Goal: Task Accomplishment & Management: Complete application form

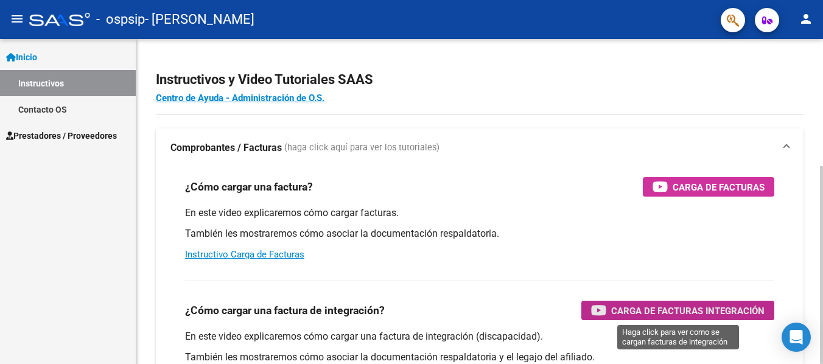
click at [678, 304] on span "Carga de Facturas Integración" at bounding box center [687, 310] width 153 height 15
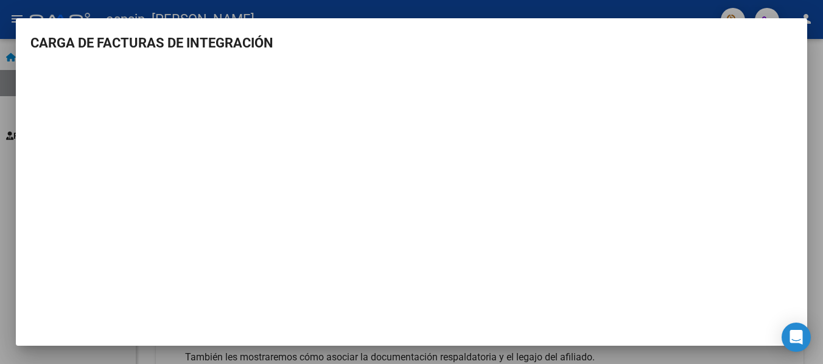
click at [498, 15] on div at bounding box center [411, 182] width 823 height 364
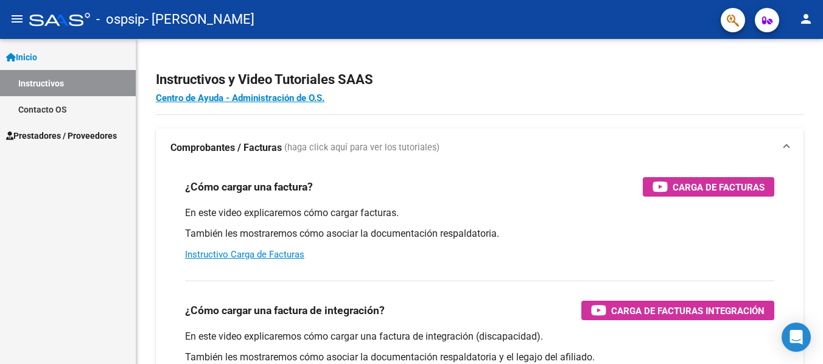
click at [33, 57] on span "Inicio" at bounding box center [21, 57] width 31 height 13
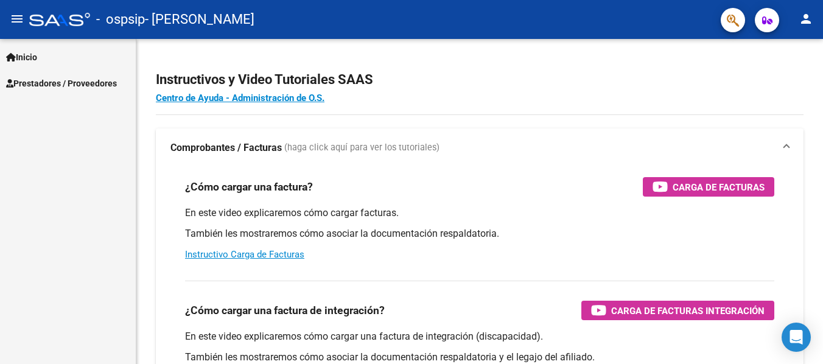
click at [34, 79] on span "Prestadores / Proveedores" at bounding box center [61, 83] width 111 height 13
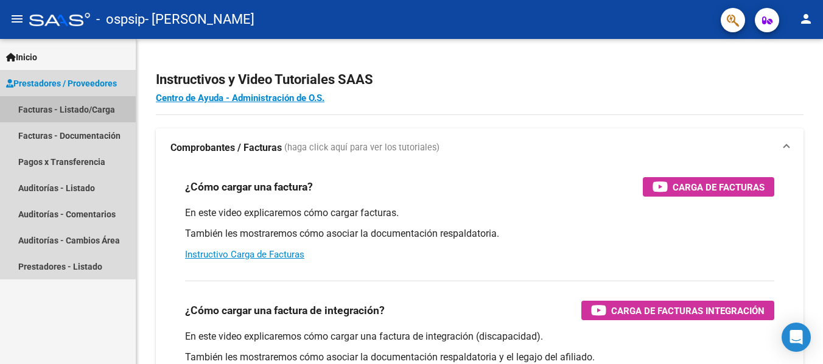
click at [42, 111] on link "Facturas - Listado/Carga" at bounding box center [68, 109] width 136 height 26
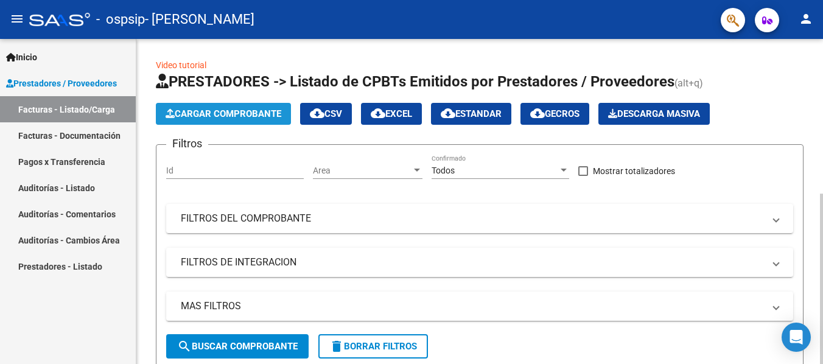
click at [211, 114] on span "Cargar Comprobante" at bounding box center [224, 113] width 116 height 11
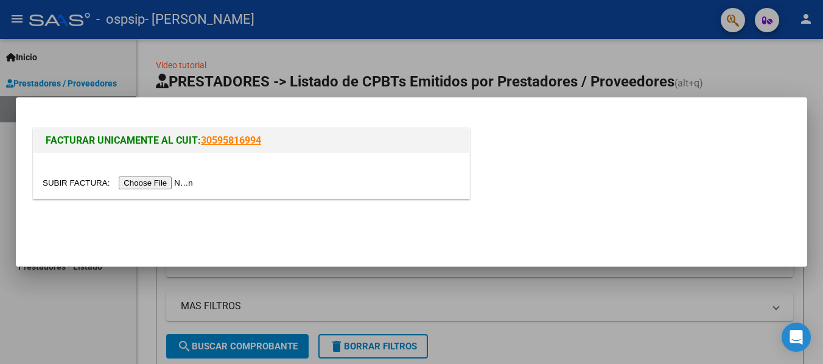
click at [223, 141] on link "30595816994" at bounding box center [231, 141] width 60 height 12
click at [153, 186] on input "file" at bounding box center [120, 183] width 154 height 13
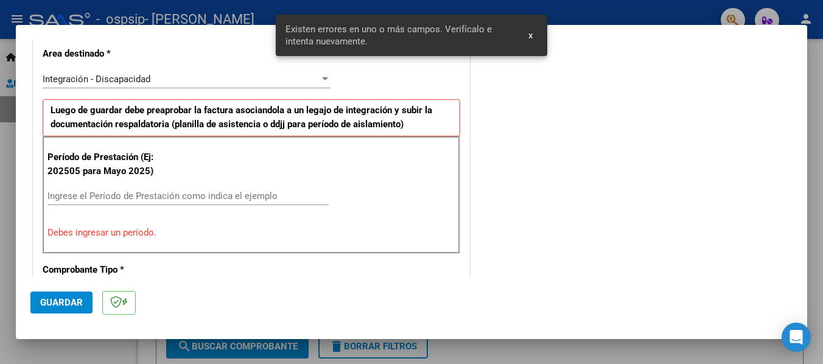
scroll to position [283, 0]
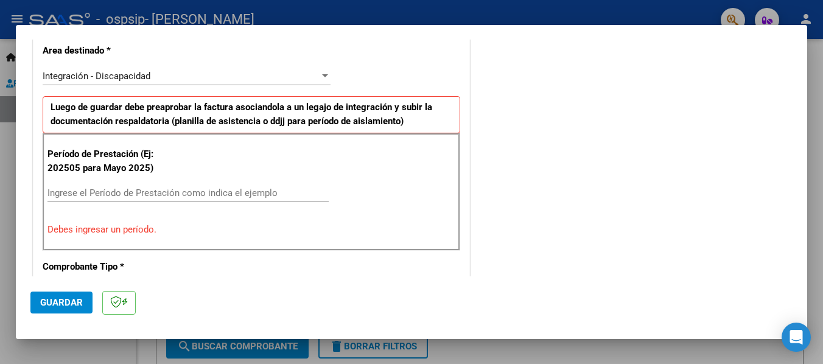
click at [110, 194] on input "Ingrese el Período de Prestación como indica el ejemplo" at bounding box center [187, 193] width 281 height 11
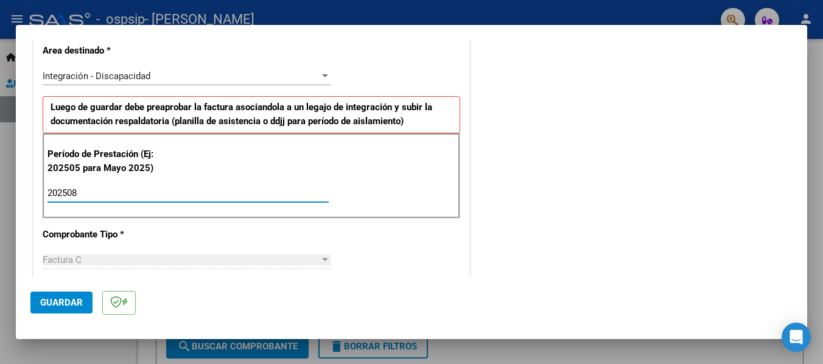
type input "202508"
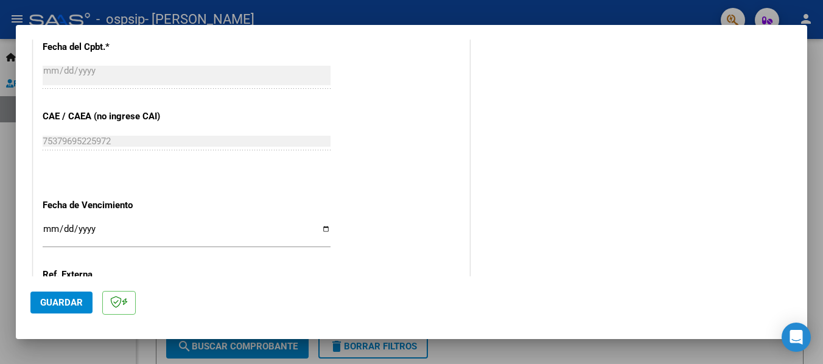
scroll to position [722, 0]
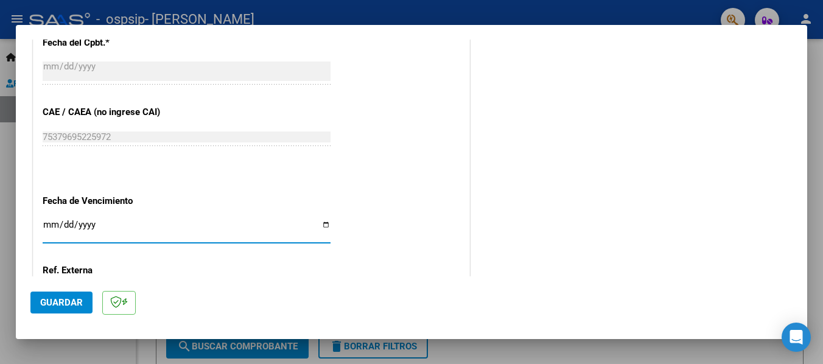
click at [319, 221] on input "Ingresar la fecha" at bounding box center [187, 229] width 288 height 19
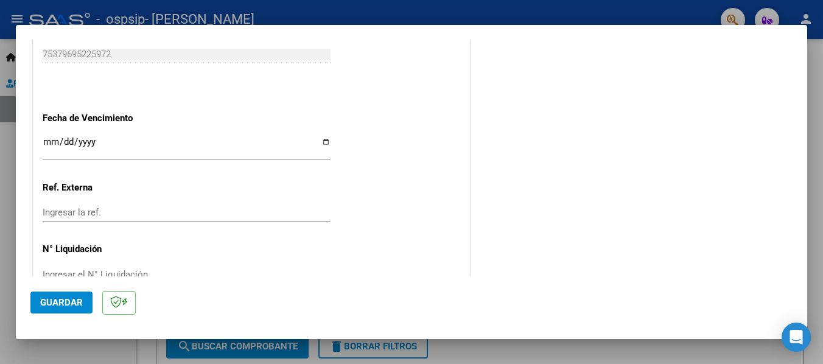
scroll to position [820, 0]
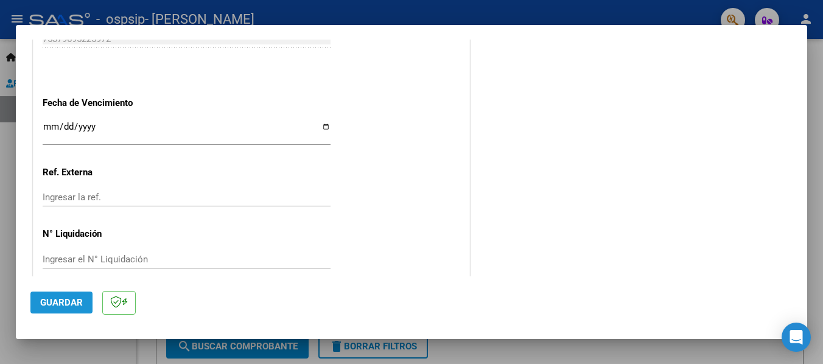
click at [74, 299] on span "Guardar" at bounding box center [61, 302] width 43 height 11
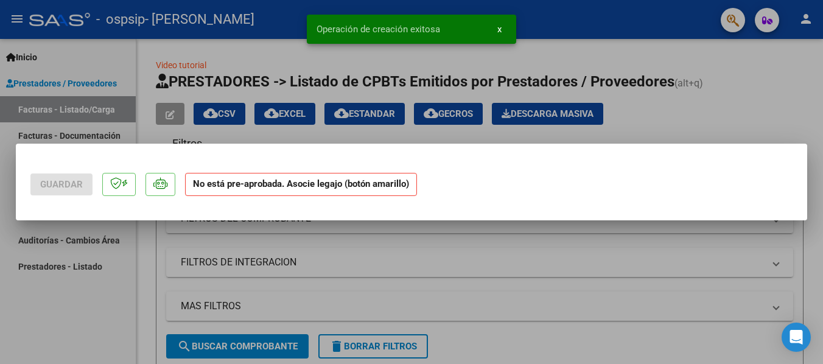
scroll to position [0, 0]
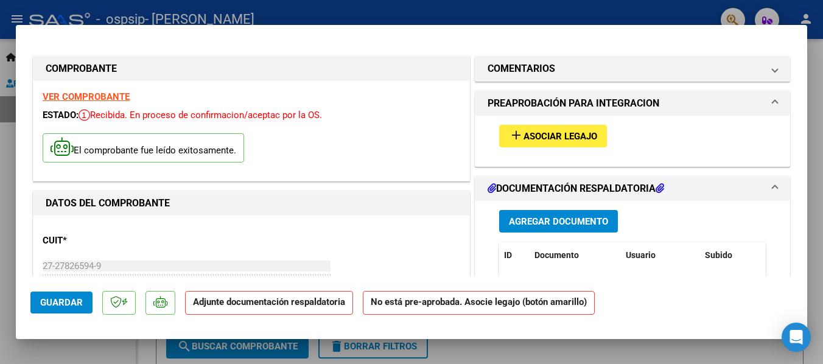
click at [563, 130] on span "add Asociar Legajo" at bounding box center [553, 135] width 88 height 11
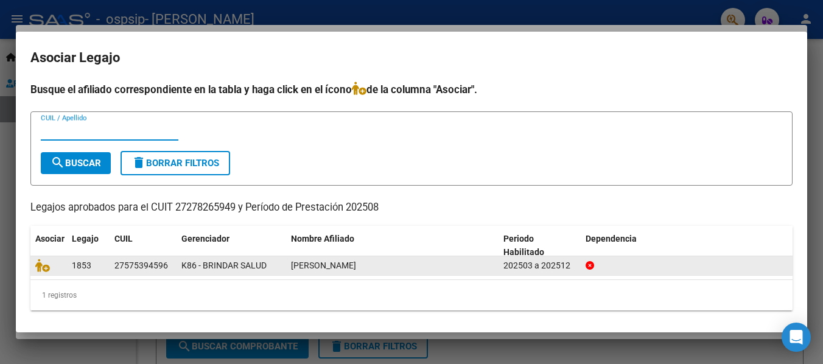
click at [485, 269] on div "[PERSON_NAME]" at bounding box center [392, 266] width 203 height 14
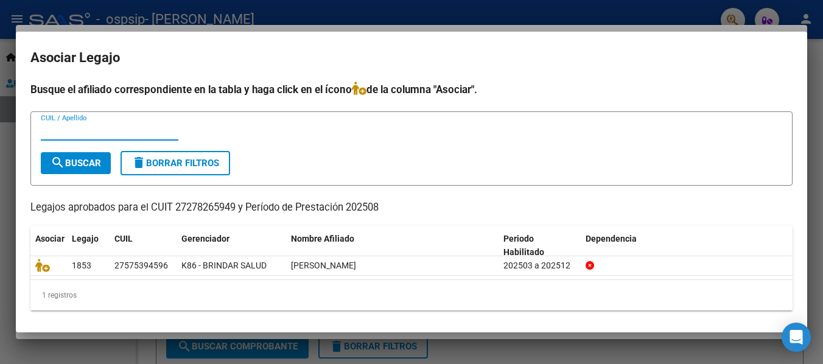
click at [153, 132] on input "CUIL / Apellido" at bounding box center [110, 130] width 138 height 11
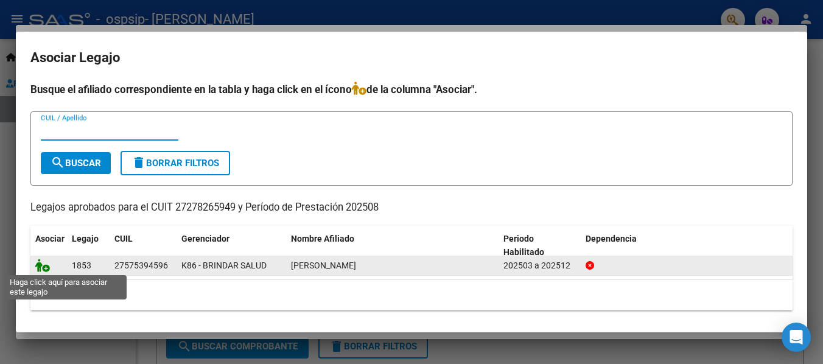
click at [47, 269] on icon at bounding box center [42, 265] width 15 height 13
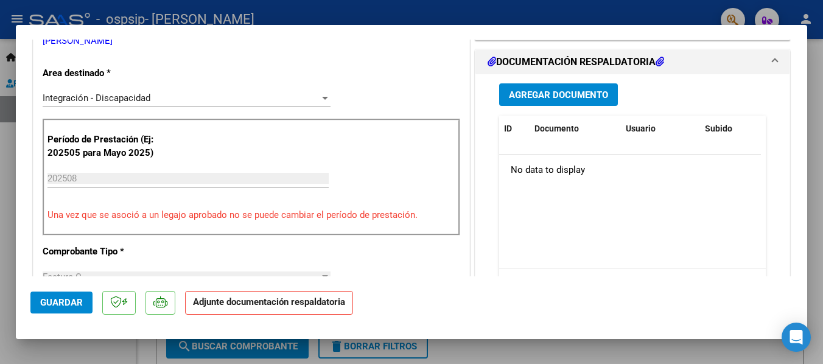
scroll to position [181, 0]
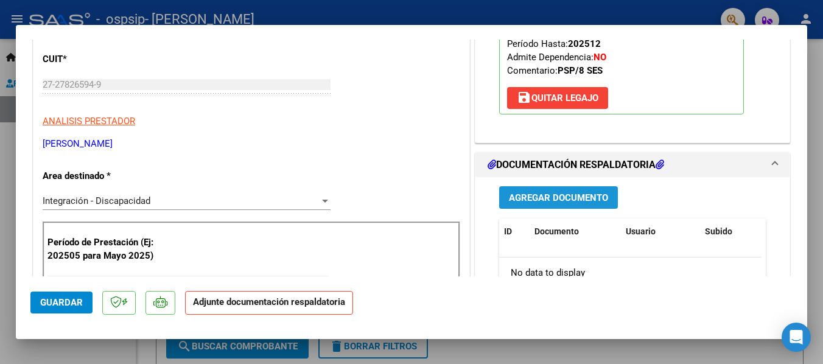
click at [563, 197] on span "Agregar Documento" at bounding box center [558, 197] width 99 height 11
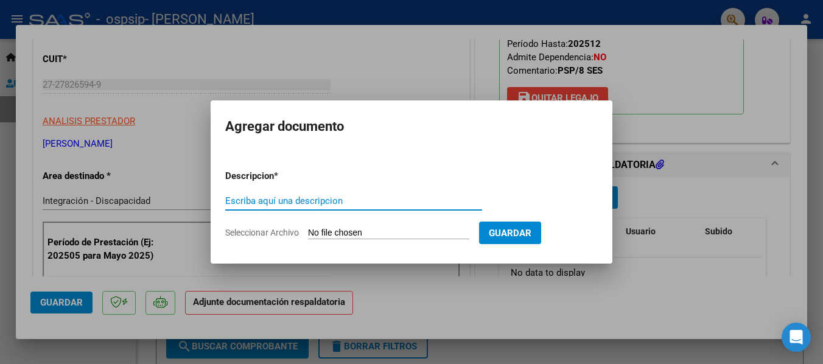
click at [406, 198] on input "Escriba aquí una descripcion" at bounding box center [353, 200] width 257 height 11
type input "Asistencia Agosto"
click at [398, 233] on input "Seleccionar Archivo" at bounding box center [388, 234] width 161 height 12
type input "C:\fakepath\Asistencia [PERSON_NAME].pdf"
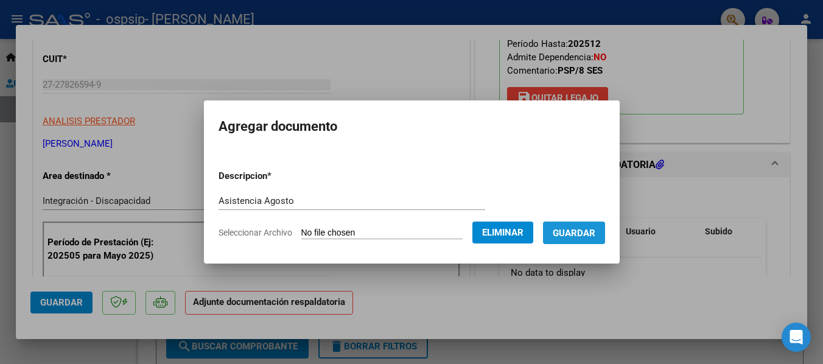
click at [562, 231] on span "Guardar" at bounding box center [574, 233] width 43 height 11
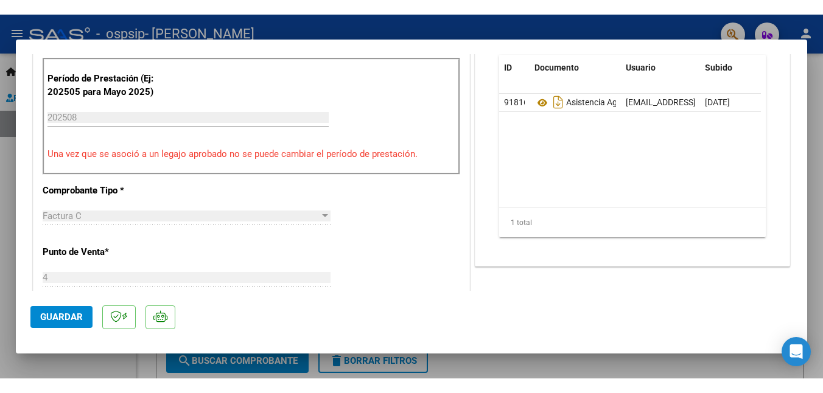
scroll to position [838, 0]
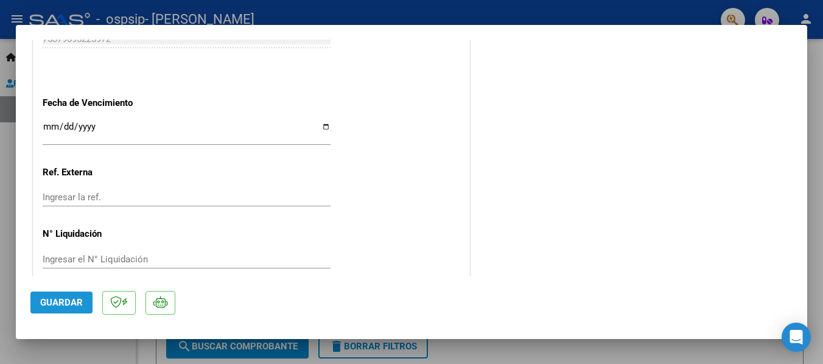
click at [60, 304] on span "Guardar" at bounding box center [61, 302] width 43 height 11
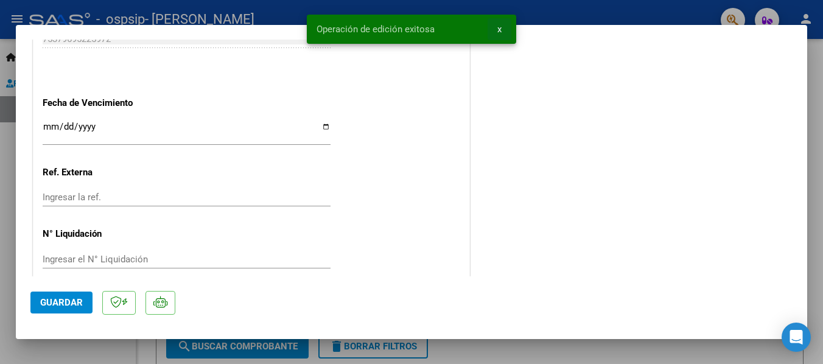
click at [502, 30] on button "x" at bounding box center [500, 29] width 24 height 22
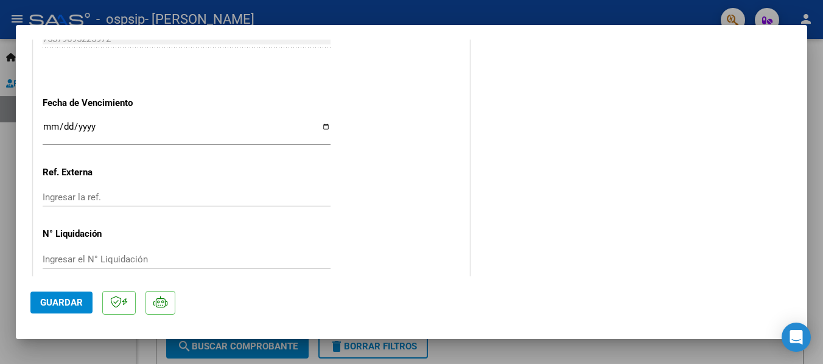
click at [576, 12] on div at bounding box center [411, 182] width 823 height 364
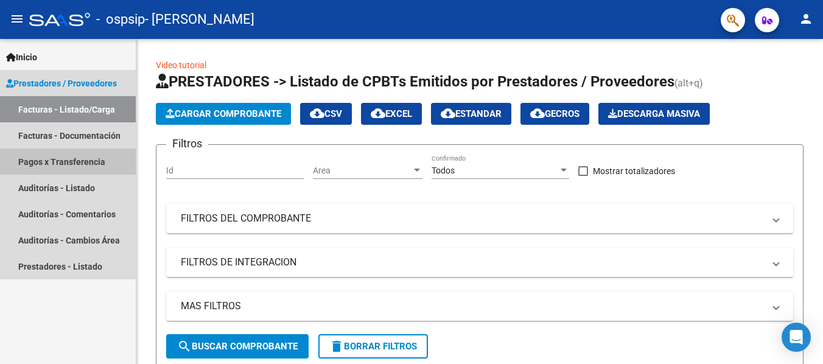
click at [80, 166] on link "Pagos x Transferencia" at bounding box center [68, 162] width 136 height 26
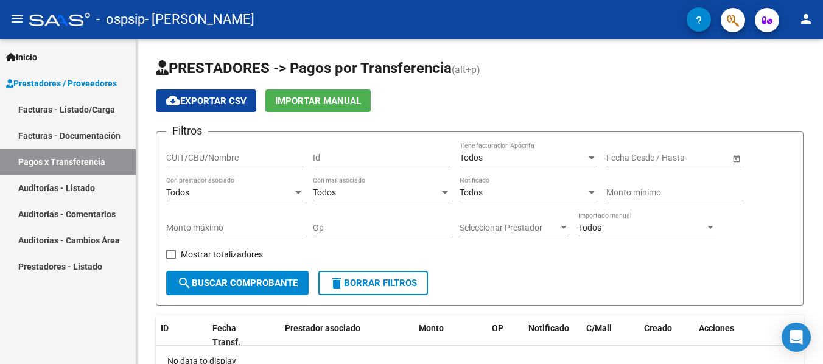
click at [77, 132] on link "Facturas - Documentación" at bounding box center [68, 135] width 136 height 26
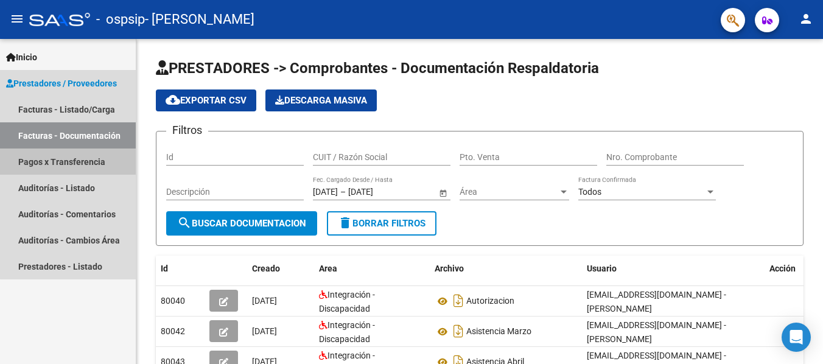
click at [74, 164] on link "Pagos x Transferencia" at bounding box center [68, 162] width 136 height 26
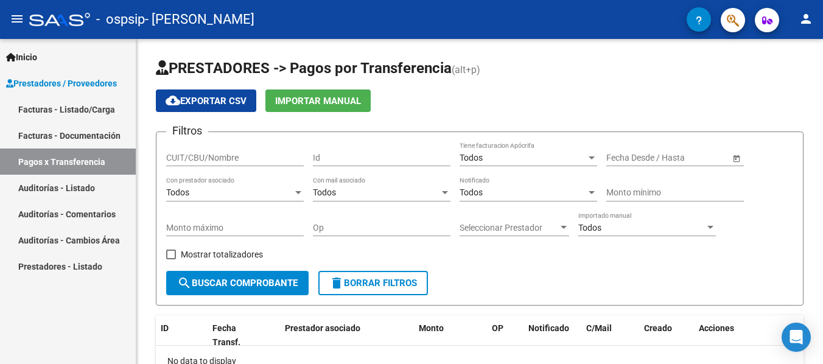
click at [73, 127] on link "Facturas - Documentación" at bounding box center [68, 135] width 136 height 26
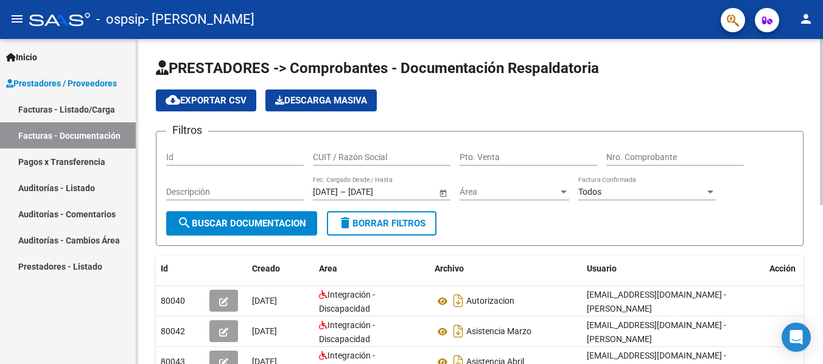
drag, startPoint x: 808, startPoint y: 115, endPoint x: 808, endPoint y: 188, distance: 72.5
drag, startPoint x: 808, startPoint y: 188, endPoint x: 124, endPoint y: 167, distance: 684.1
click at [124, 167] on mat-sidenav-container "Inicio Instructivos Contacto OS Prestadores / Proveedores Facturas - Listado/Ca…" at bounding box center [411, 201] width 823 height 325
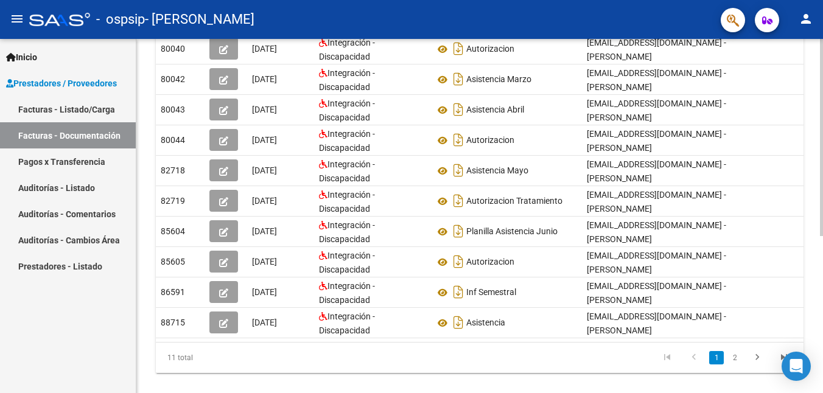
scroll to position [259, 0]
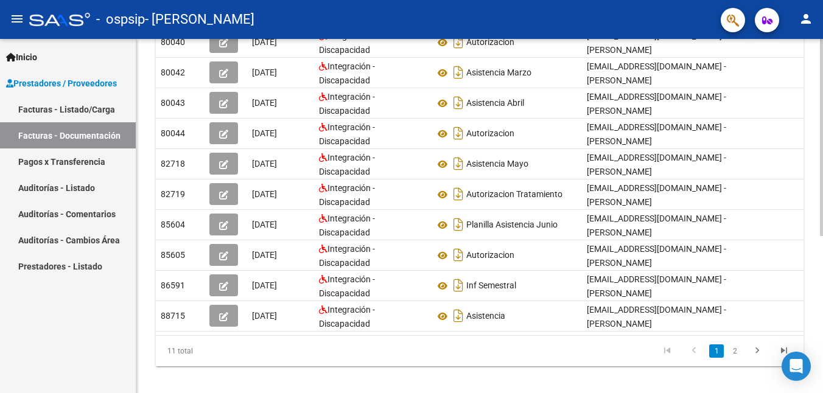
click at [823, 229] on html "menu - ospsip - [PERSON_NAME] person Inicio Instructivos Contacto OS Prestadore…" at bounding box center [411, 196] width 823 height 393
click at [737, 356] on link "2" at bounding box center [735, 351] width 15 height 13
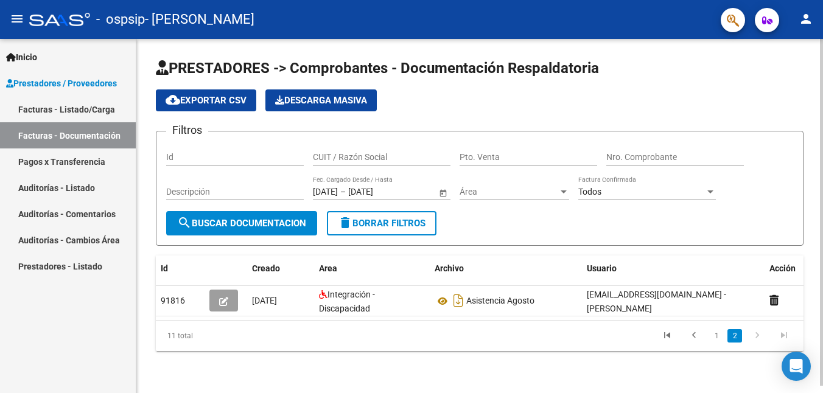
scroll to position [7, 0]
click at [718, 340] on link "1" at bounding box center [716, 335] width 15 height 13
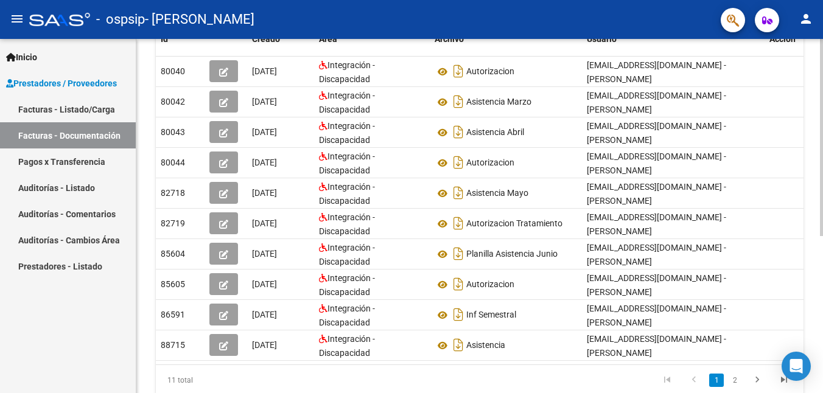
scroll to position [231, 0]
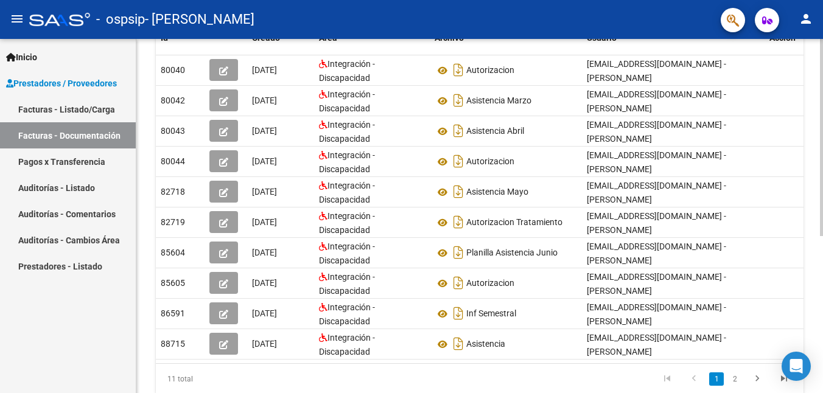
click at [821, 236] on div at bounding box center [821, 137] width 3 height 197
click at [734, 363] on link "2" at bounding box center [735, 379] width 15 height 13
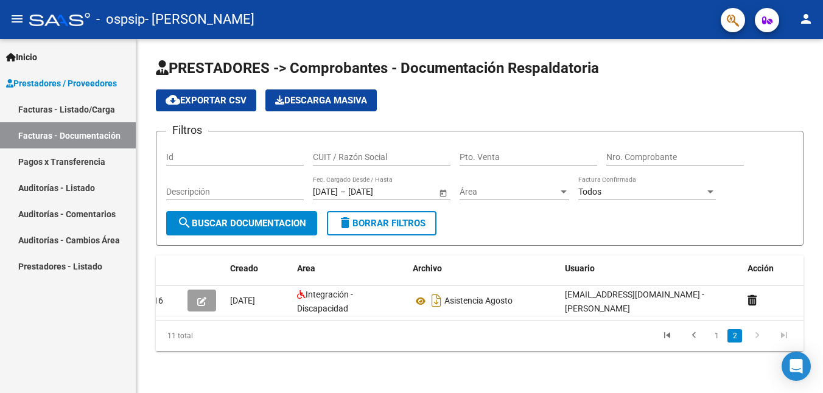
scroll to position [0, 0]
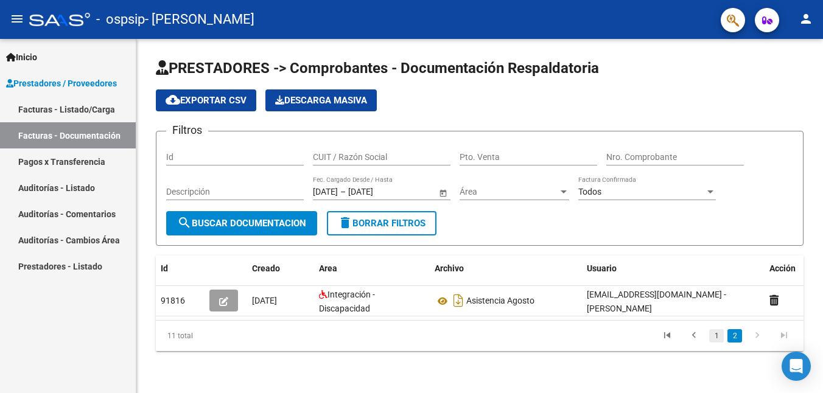
click at [715, 342] on link "1" at bounding box center [716, 335] width 15 height 13
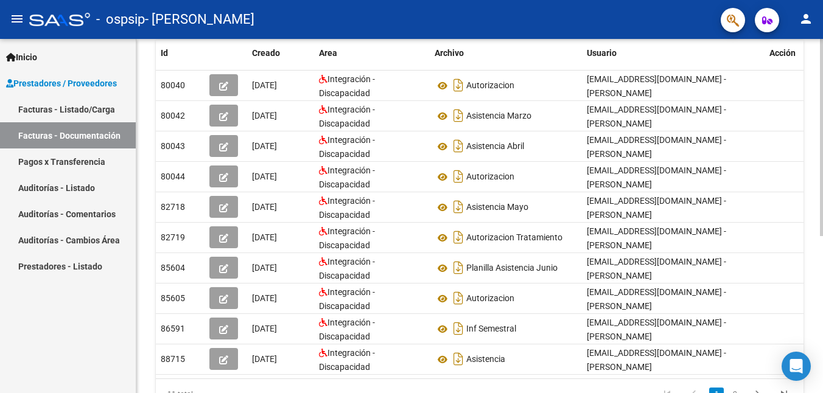
scroll to position [231, 0]
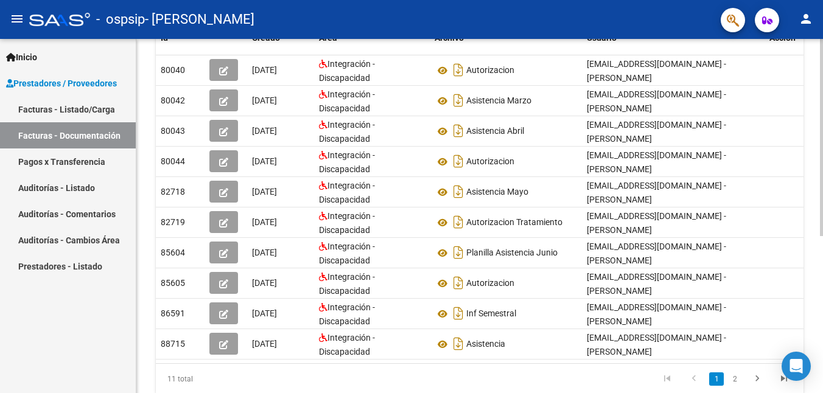
click at [823, 357] on html "menu - ospsip - [PERSON_NAME] person Inicio Instructivos Contacto OS Prestadore…" at bounding box center [411, 196] width 823 height 393
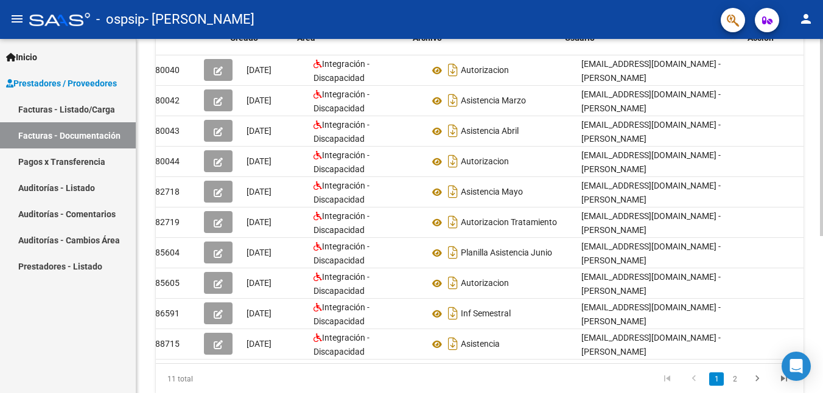
scroll to position [0, 22]
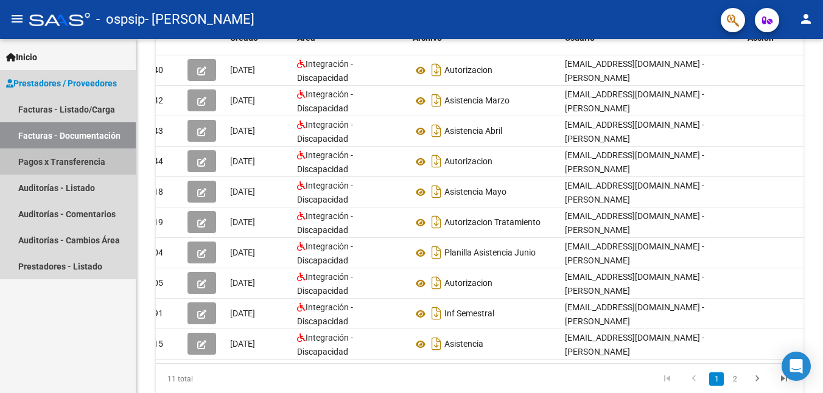
click at [93, 160] on link "Pagos x Transferencia" at bounding box center [68, 162] width 136 height 26
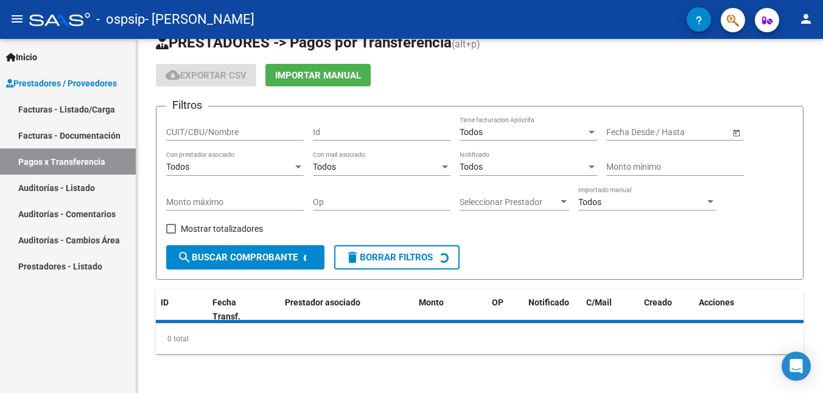
scroll to position [53, 0]
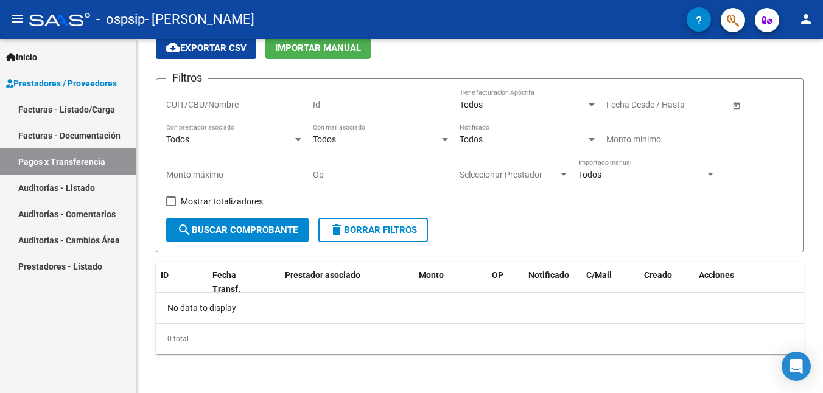
click at [82, 134] on link "Facturas - Documentación" at bounding box center [68, 135] width 136 height 26
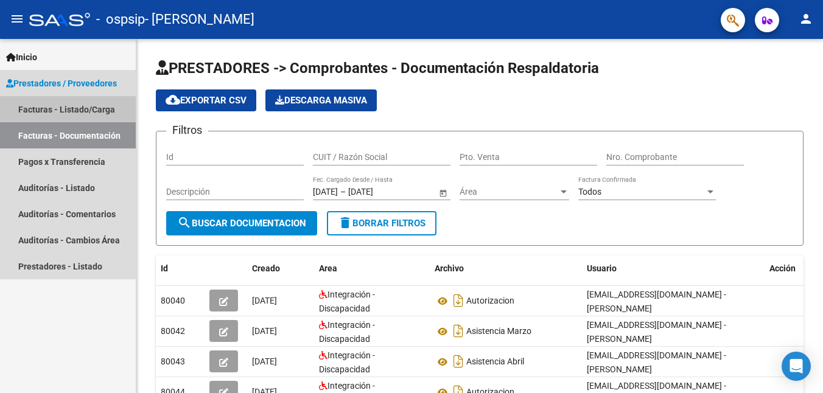
click at [86, 111] on link "Facturas - Listado/Carga" at bounding box center [68, 109] width 136 height 26
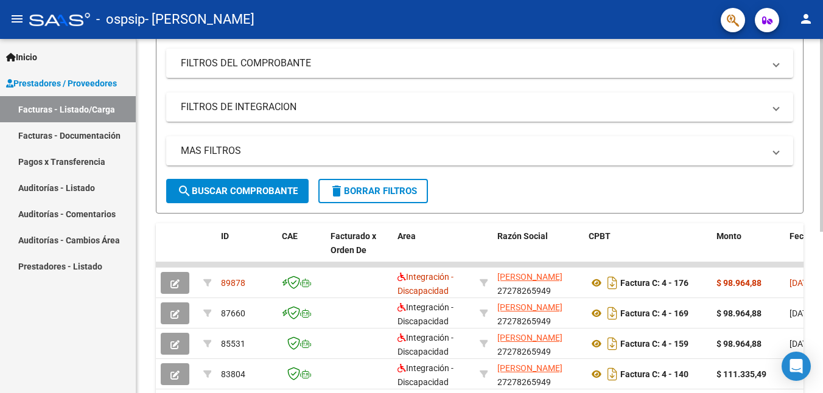
scroll to position [156, 0]
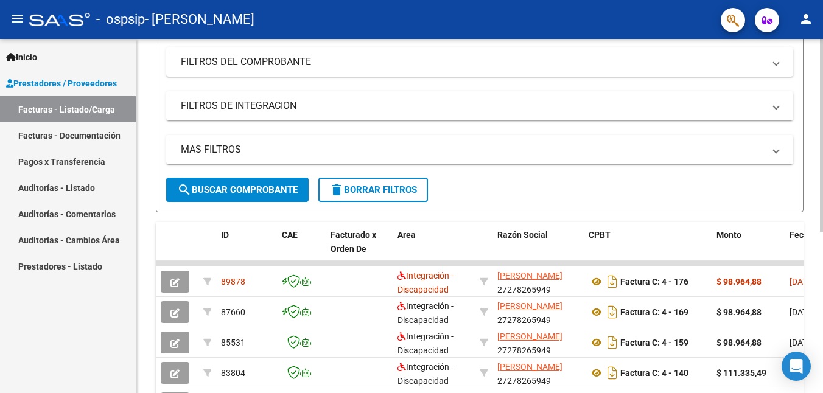
click at [822, 232] on div at bounding box center [821, 135] width 3 height 193
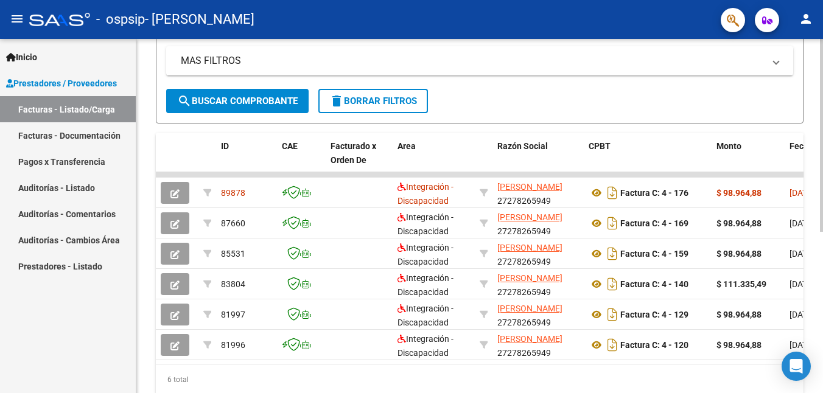
click at [820, 232] on div at bounding box center [821, 135] width 3 height 193
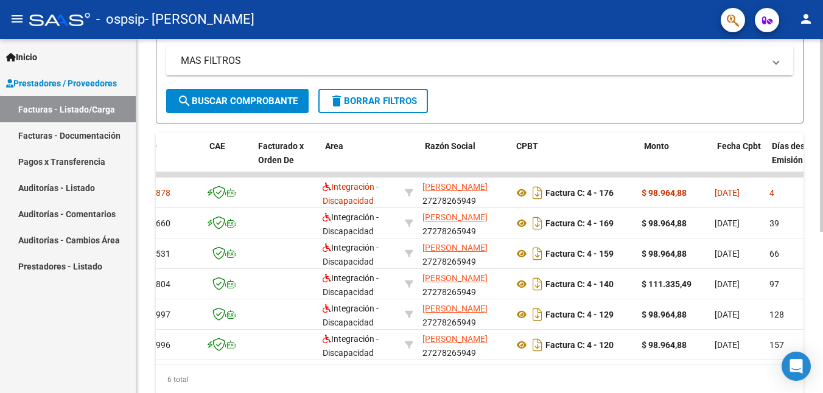
scroll to position [0, 0]
